Goal: Task Accomplishment & Management: Manage account settings

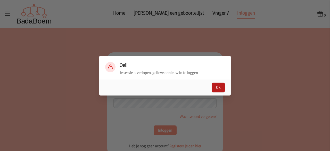
type input "[EMAIL_ADDRESS][DOMAIN_NAME]"
click at [216, 87] on button "Ok" at bounding box center [218, 87] width 13 height 10
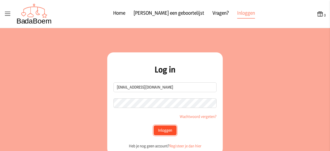
click at [165, 130] on button "Inloggen" at bounding box center [165, 130] width 23 height 10
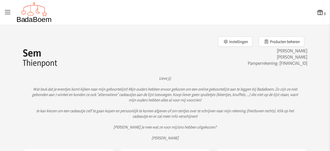
click at [7, 11] on icon at bounding box center [7, 12] width 7 height 7
click at [1, 1] on input "checkbox" at bounding box center [0, 0] width 1 height 1
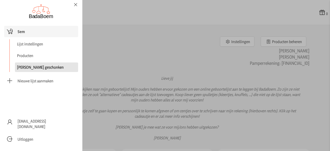
click at [22, 67] on link "[PERSON_NAME] geschonken" at bounding box center [46, 67] width 63 height 10
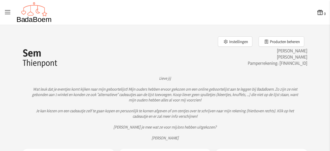
checkbox input "false"
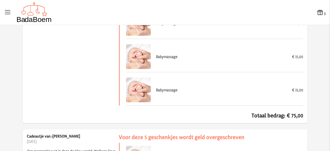
scroll to position [5415, 0]
